Goal: Information Seeking & Learning: Understand process/instructions

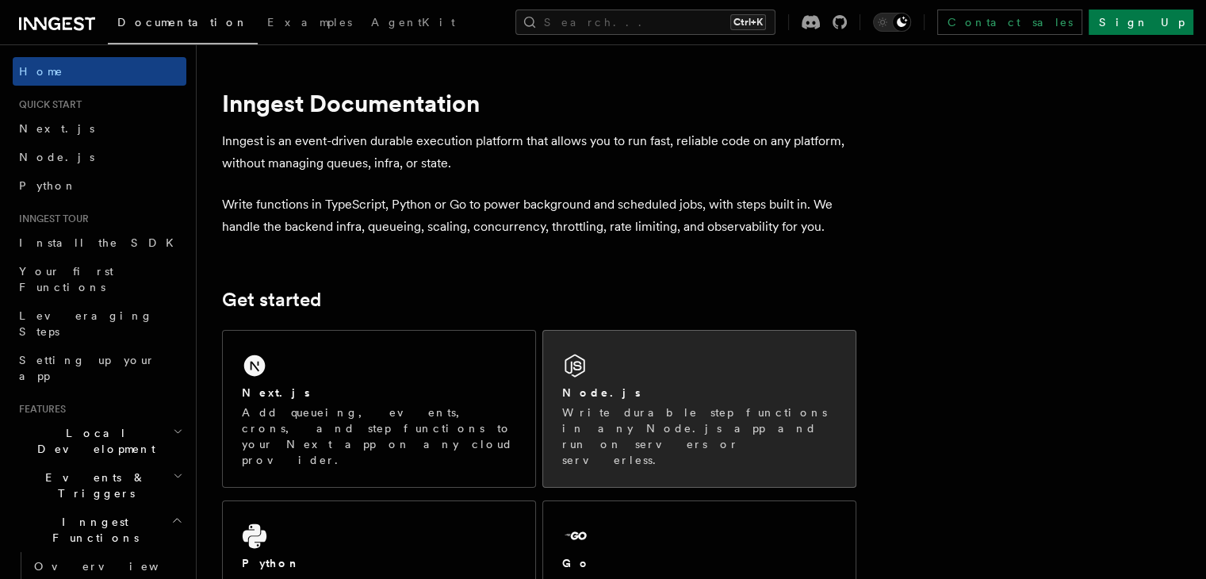
click at [795, 381] on div "Node.js Write durable step functions in any Node.js app and run on servers or s…" at bounding box center [699, 409] width 312 height 156
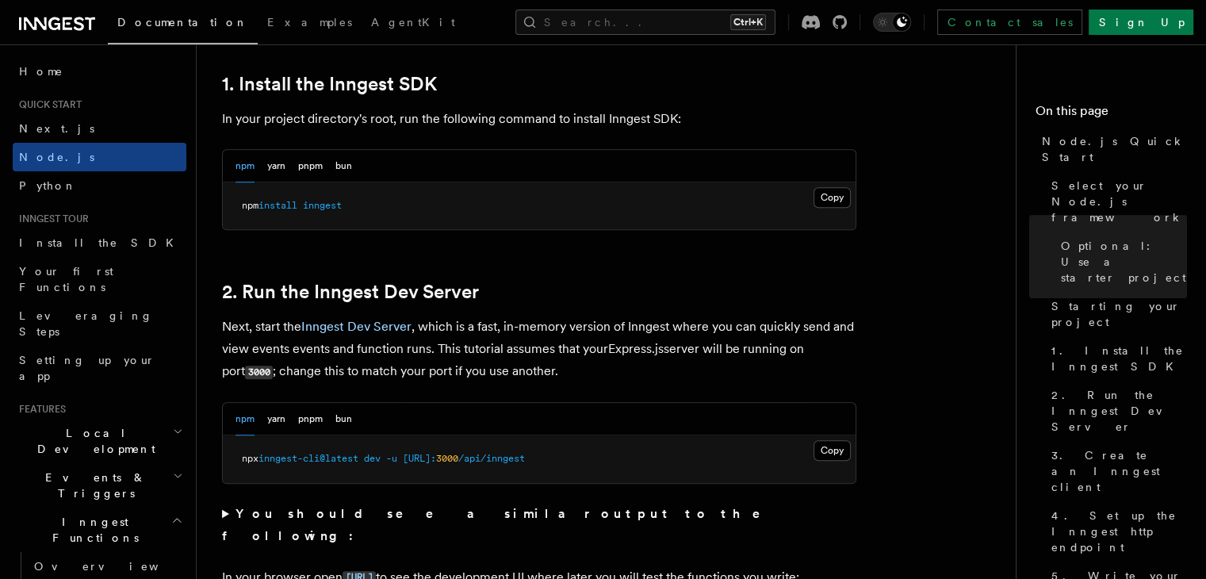
scroll to position [1034, 0]
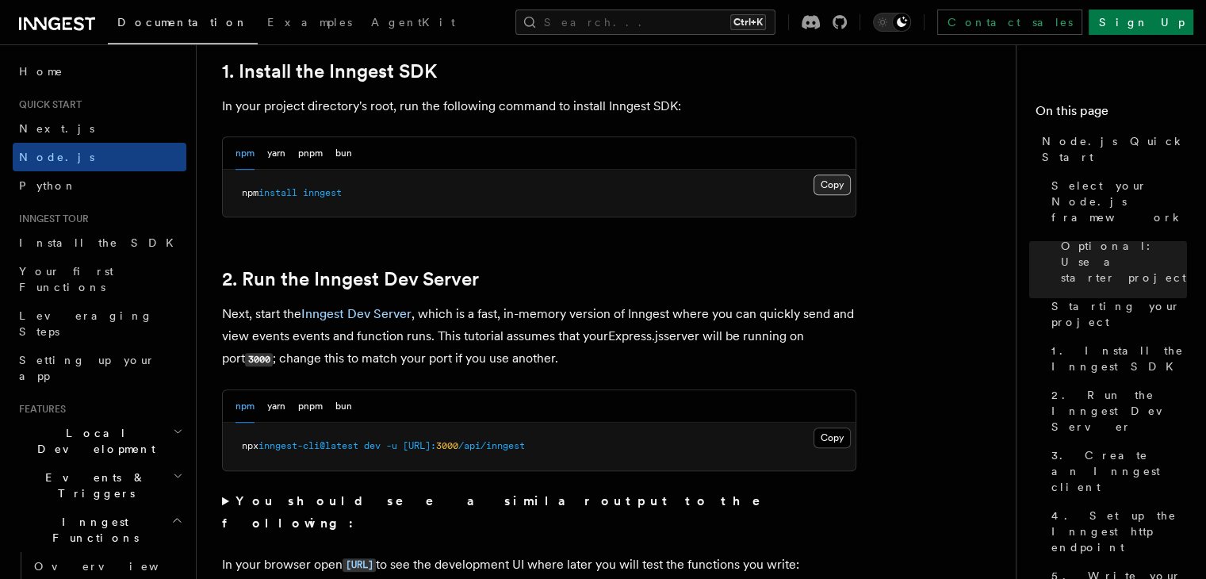
click at [827, 191] on button "Copy Copied" at bounding box center [832, 184] width 37 height 21
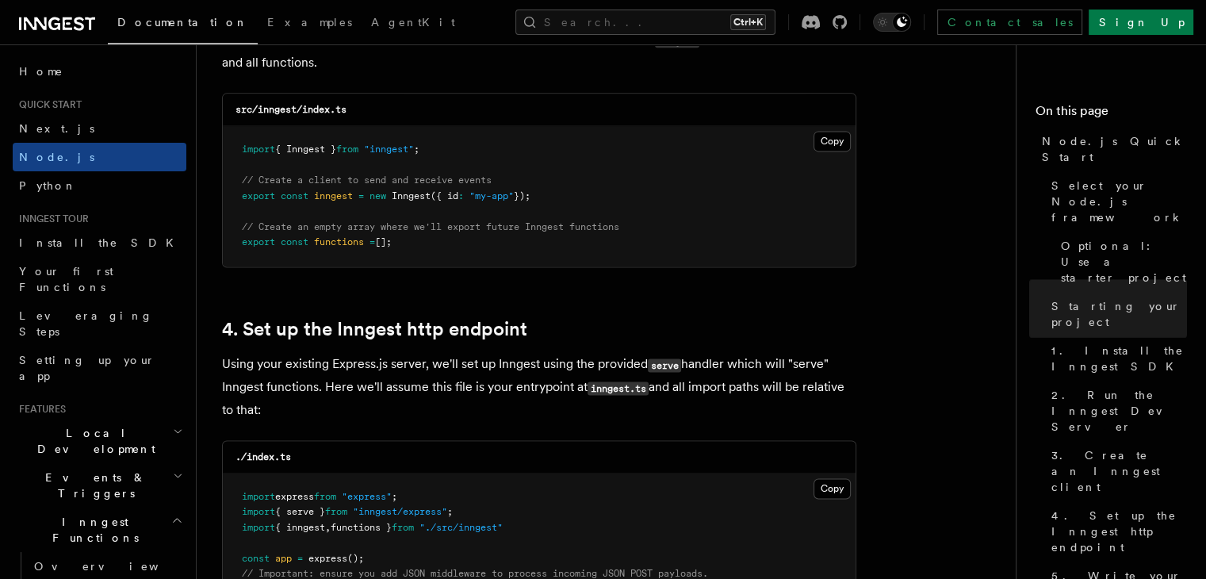
scroll to position [2192, 0]
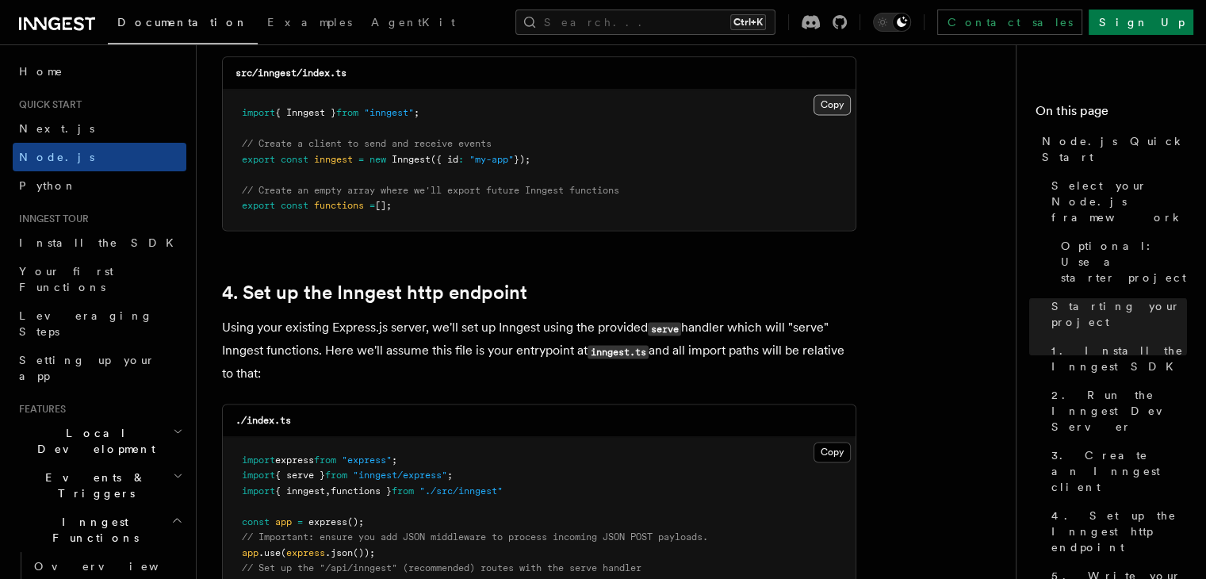
click at [827, 101] on button "Copy Copied" at bounding box center [832, 104] width 37 height 21
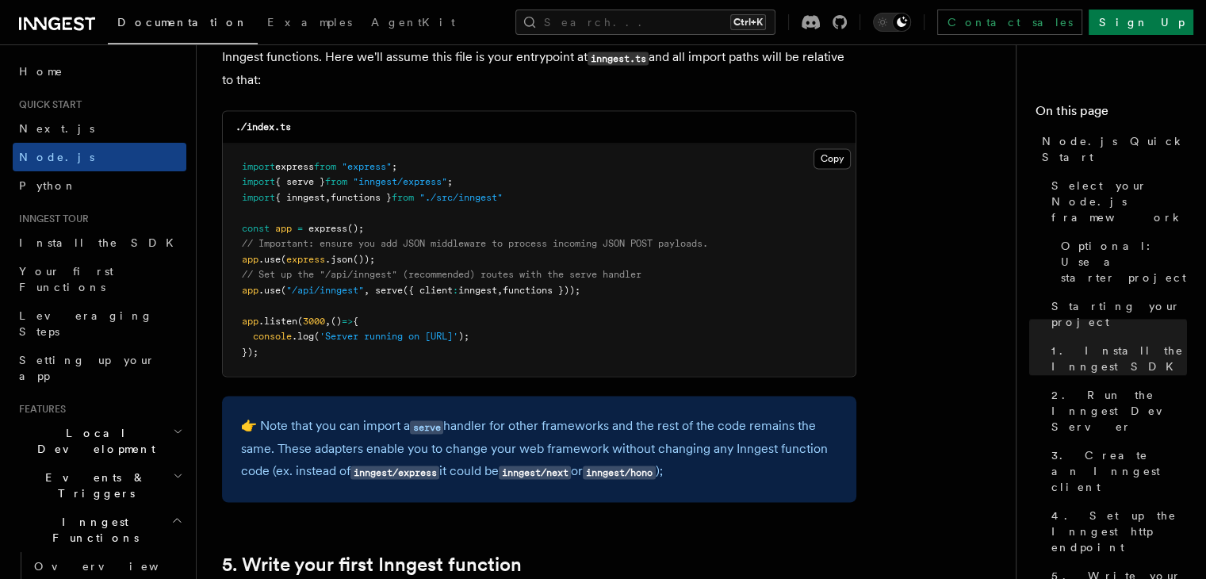
scroll to position [2498, 0]
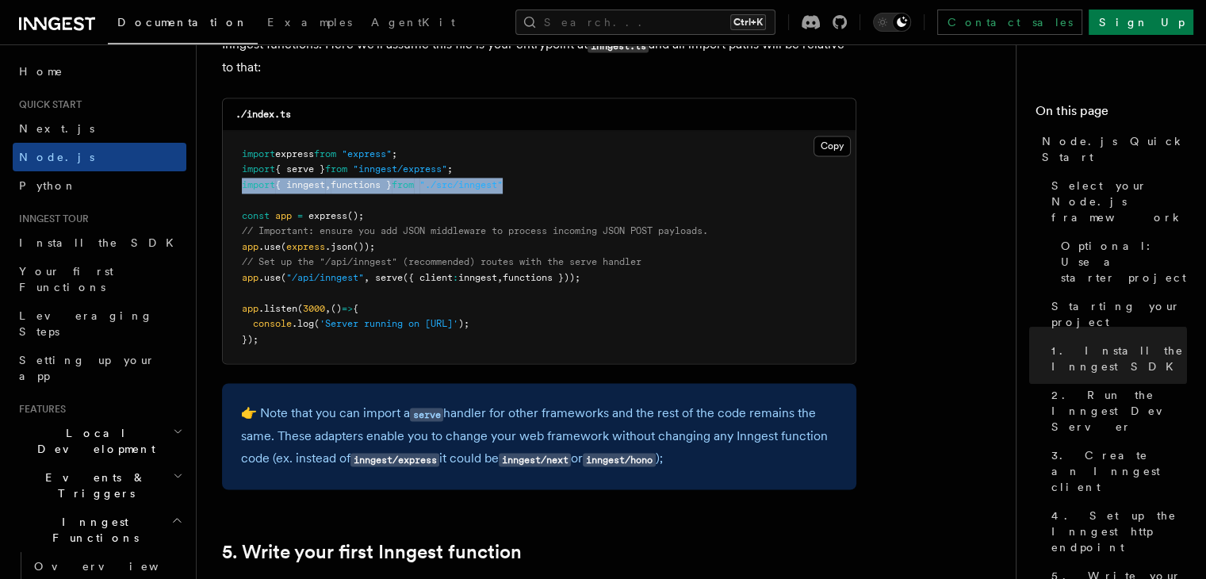
drag, startPoint x: 530, startPoint y: 188, endPoint x: 238, endPoint y: 187, distance: 291.8
click at [238, 187] on pre "import express from "express" ; import { serve } from "inngest/express" ; impor…" at bounding box center [539, 247] width 633 height 233
copy span "import { inngest , functions } from "./src/inngest""
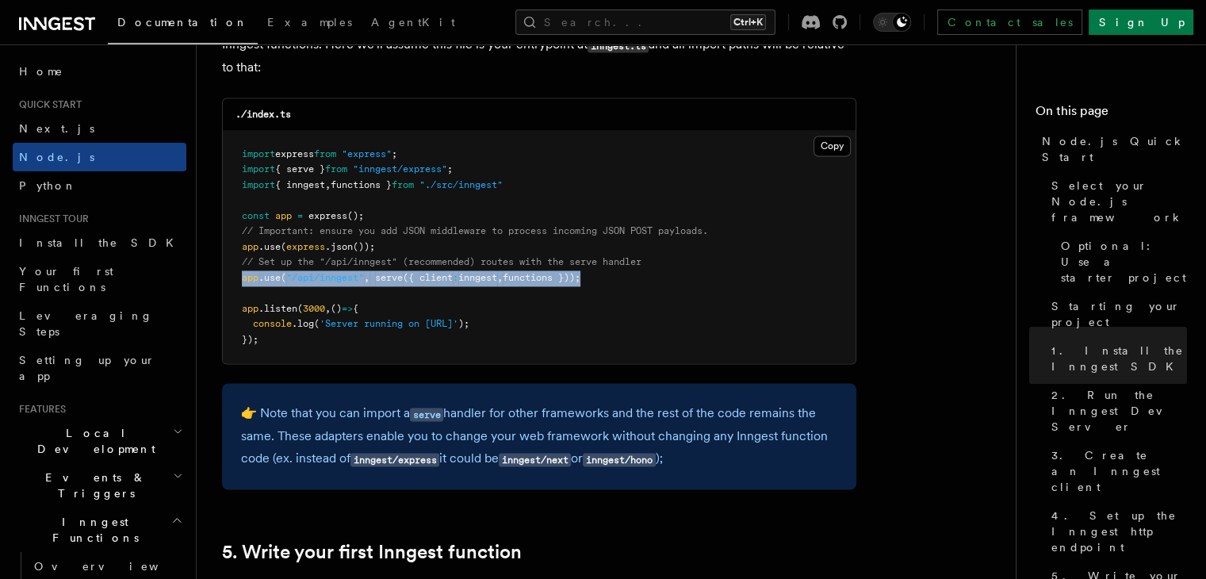
drag, startPoint x: 598, startPoint y: 274, endPoint x: 235, endPoint y: 276, distance: 362.4
click at [235, 276] on pre "import express from "express" ; import { serve } from "inngest/express" ; impor…" at bounding box center [539, 247] width 633 height 233
copy span "app .use ( "/api/inngest" , serve ({ client : inngest , functions }))"
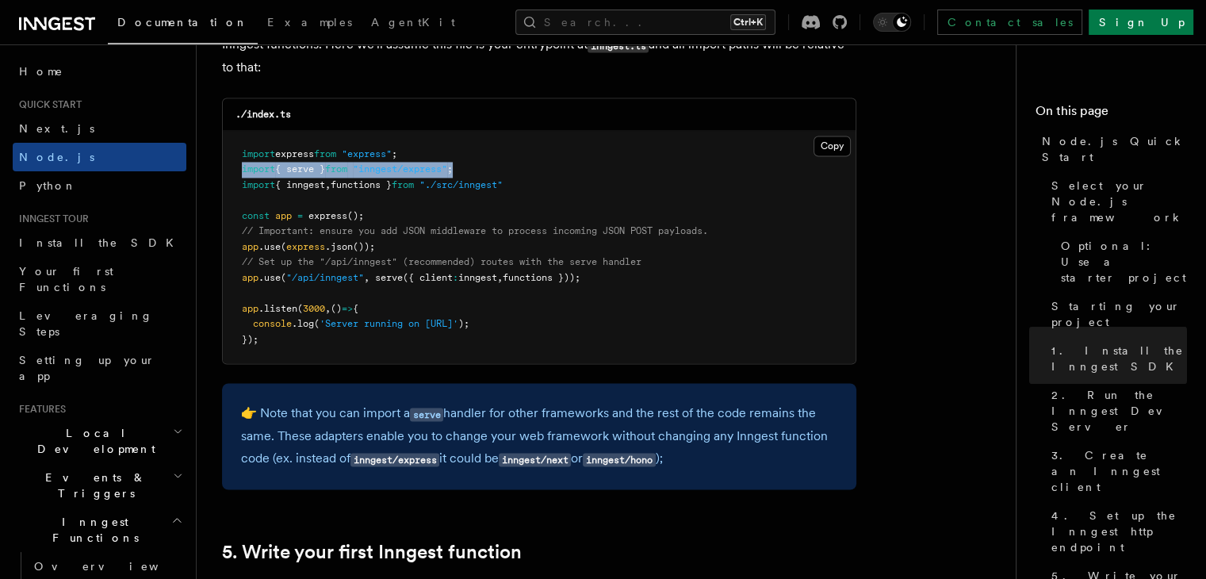
drag, startPoint x: 473, startPoint y: 171, endPoint x: 238, endPoint y: 169, distance: 234.7
click at [238, 169] on pre "import express from "express" ; import { serve } from "inngest/express" ; impor…" at bounding box center [539, 247] width 633 height 233
copy span "import { serve } from "inngest/express" ;"
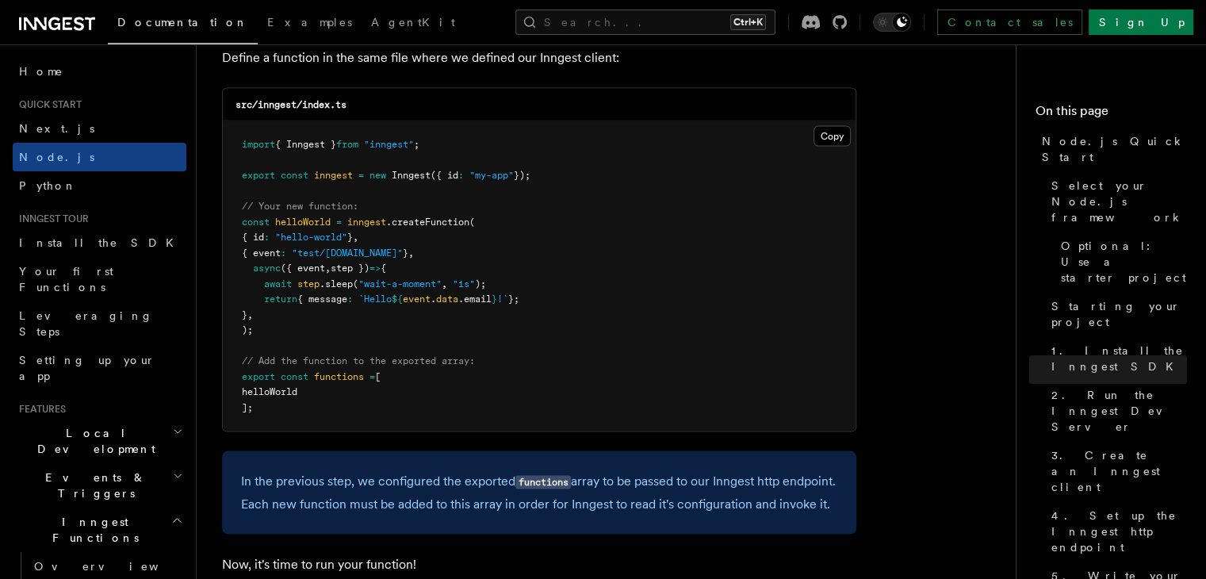
scroll to position [3161, 0]
